Goal: Navigation & Orientation: Find specific page/section

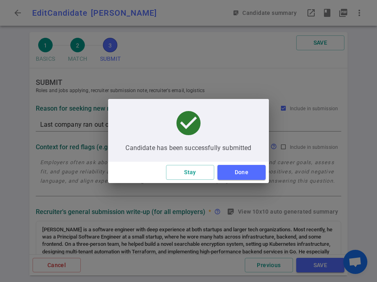
scroll to position [463, 0]
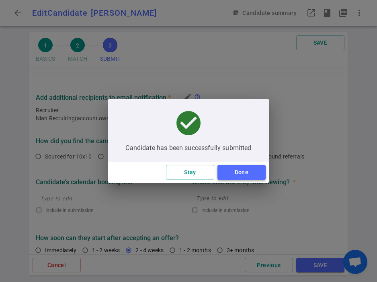
click at [245, 172] on button "Done" at bounding box center [241, 172] width 48 height 15
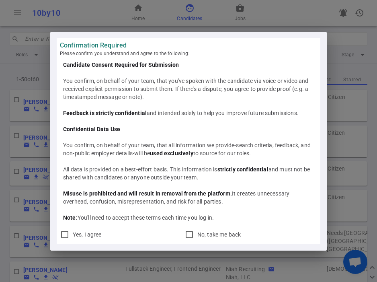
click at [18, 109] on div "Confirmation Required Please confirm you understand and agree to the following:…" at bounding box center [188, 141] width 377 height 282
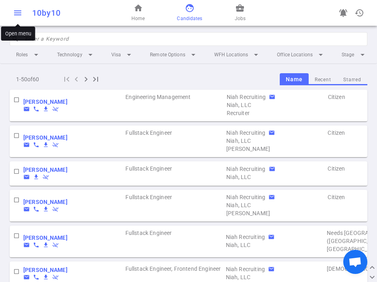
click at [19, 12] on span "menu" at bounding box center [18, 13] width 10 height 10
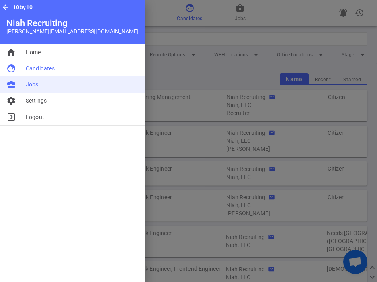
click at [40, 87] on li "business_center Jobs" at bounding box center [72, 84] width 145 height 16
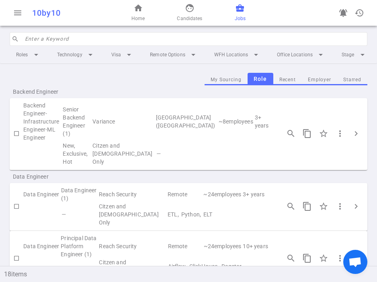
click at [61, 38] on input "search" at bounding box center [193, 39] width 337 height 13
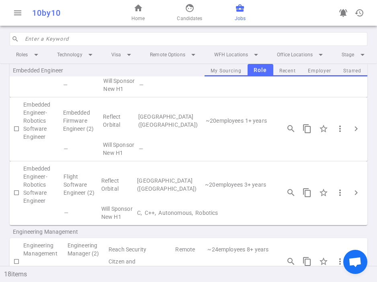
scroll to position [55, 0]
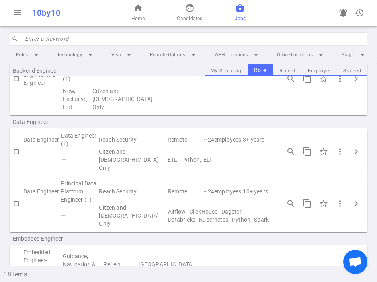
click at [75, 38] on input "search" at bounding box center [193, 39] width 337 height 13
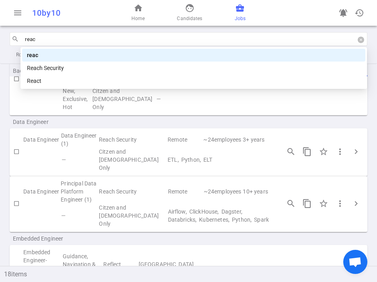
type input "reach"
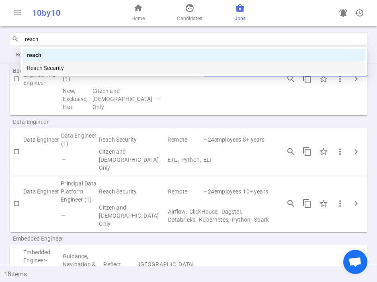
click at [59, 73] on div "Reach Security" at bounding box center [193, 67] width 343 height 13
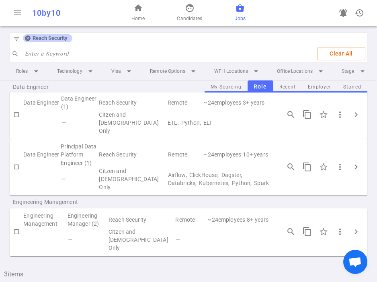
scroll to position [22, 0]
click at [356, 233] on span "chevron_right" at bounding box center [356, 232] width 10 height 10
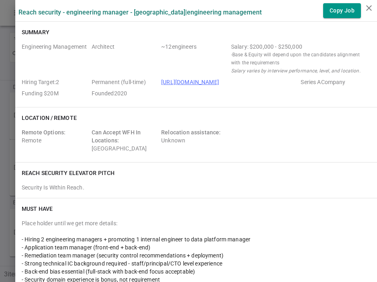
click at [6, 139] on div at bounding box center [188, 141] width 377 height 282
